Goal: Find specific page/section: Find specific page/section

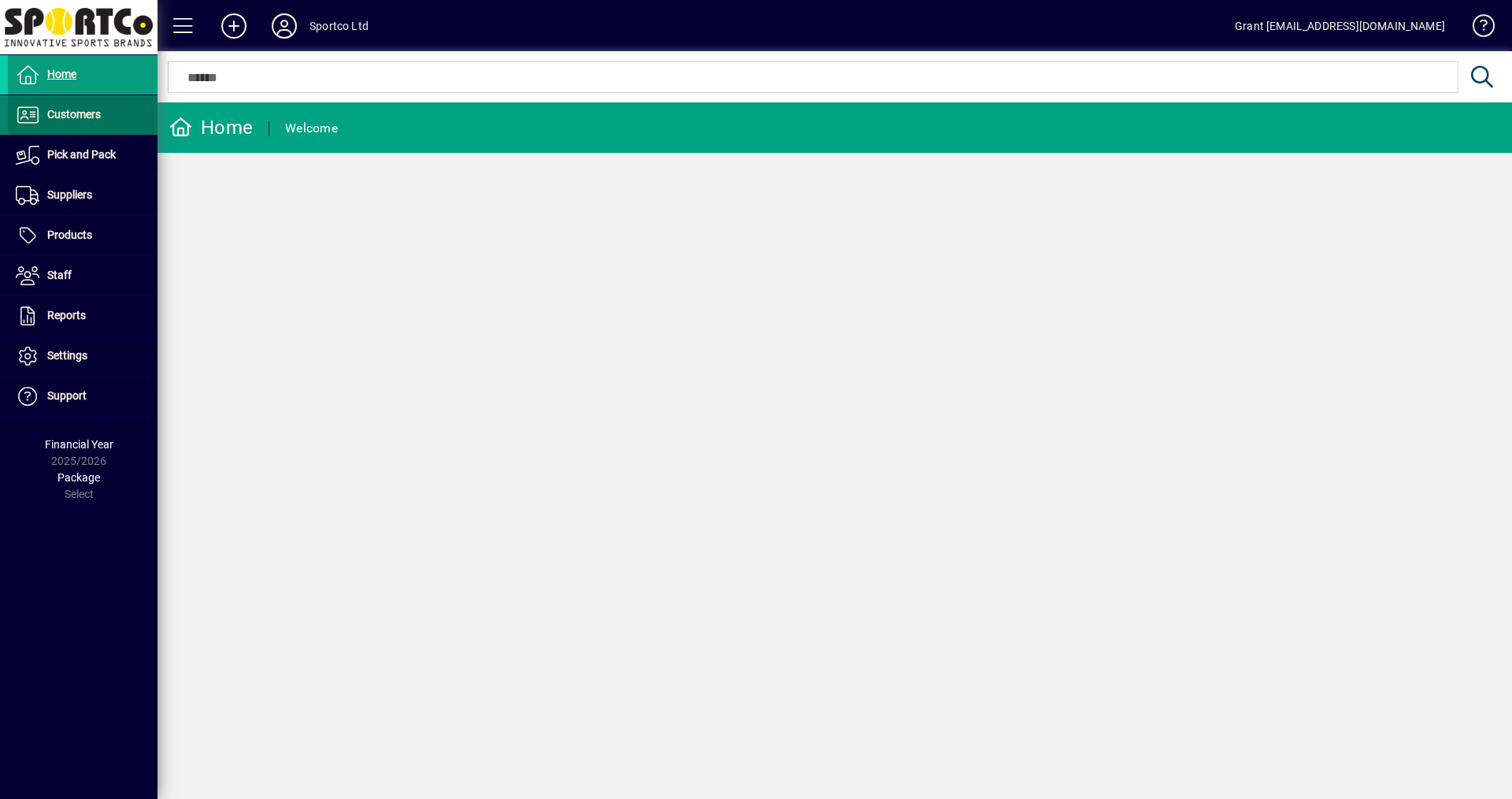
click at [81, 113] on span "Customers" at bounding box center [74, 114] width 53 height 13
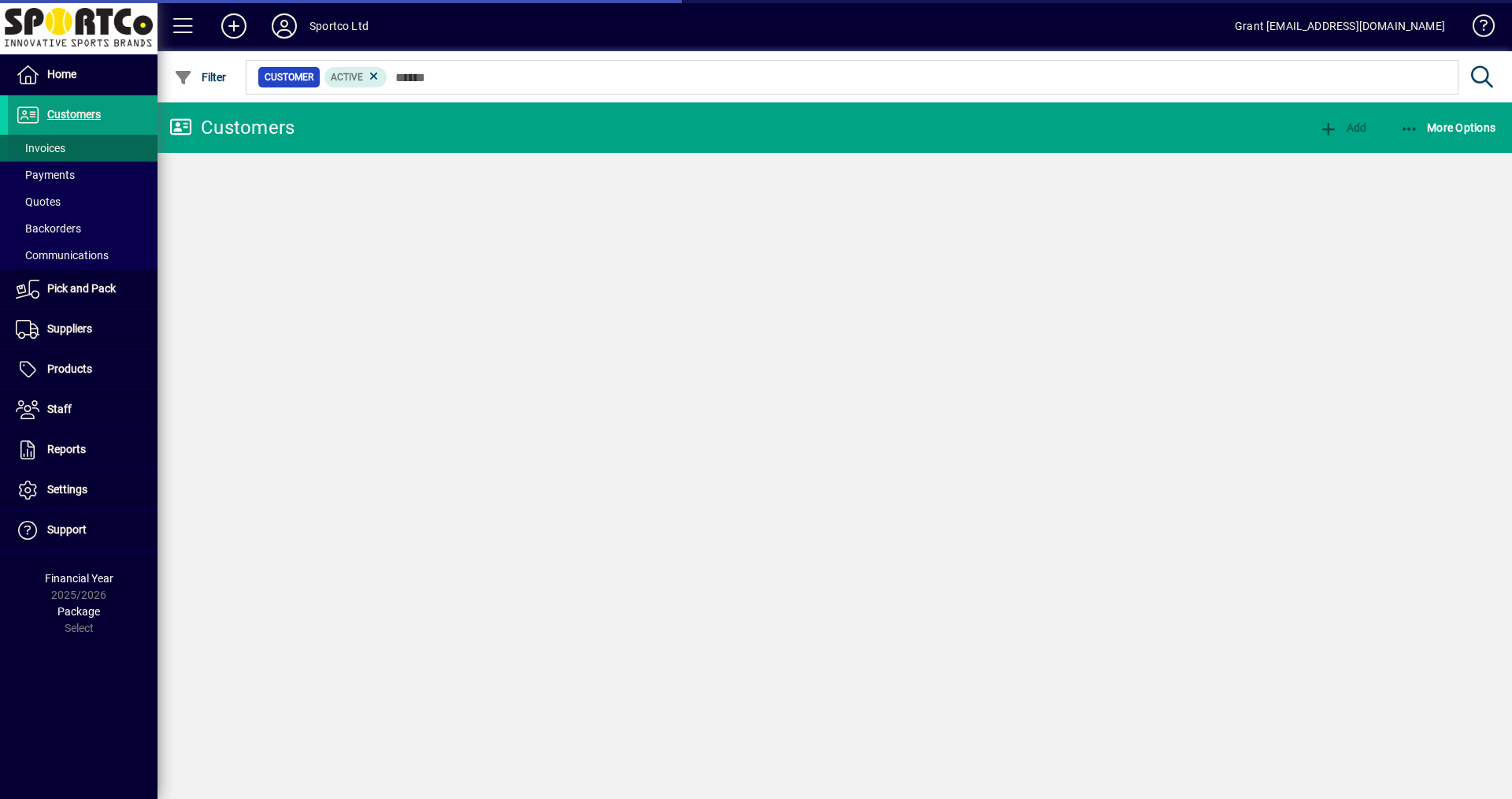
click at [48, 146] on span "Invoices" at bounding box center [40, 148] width 49 height 13
